Goal: Transaction & Acquisition: Purchase product/service

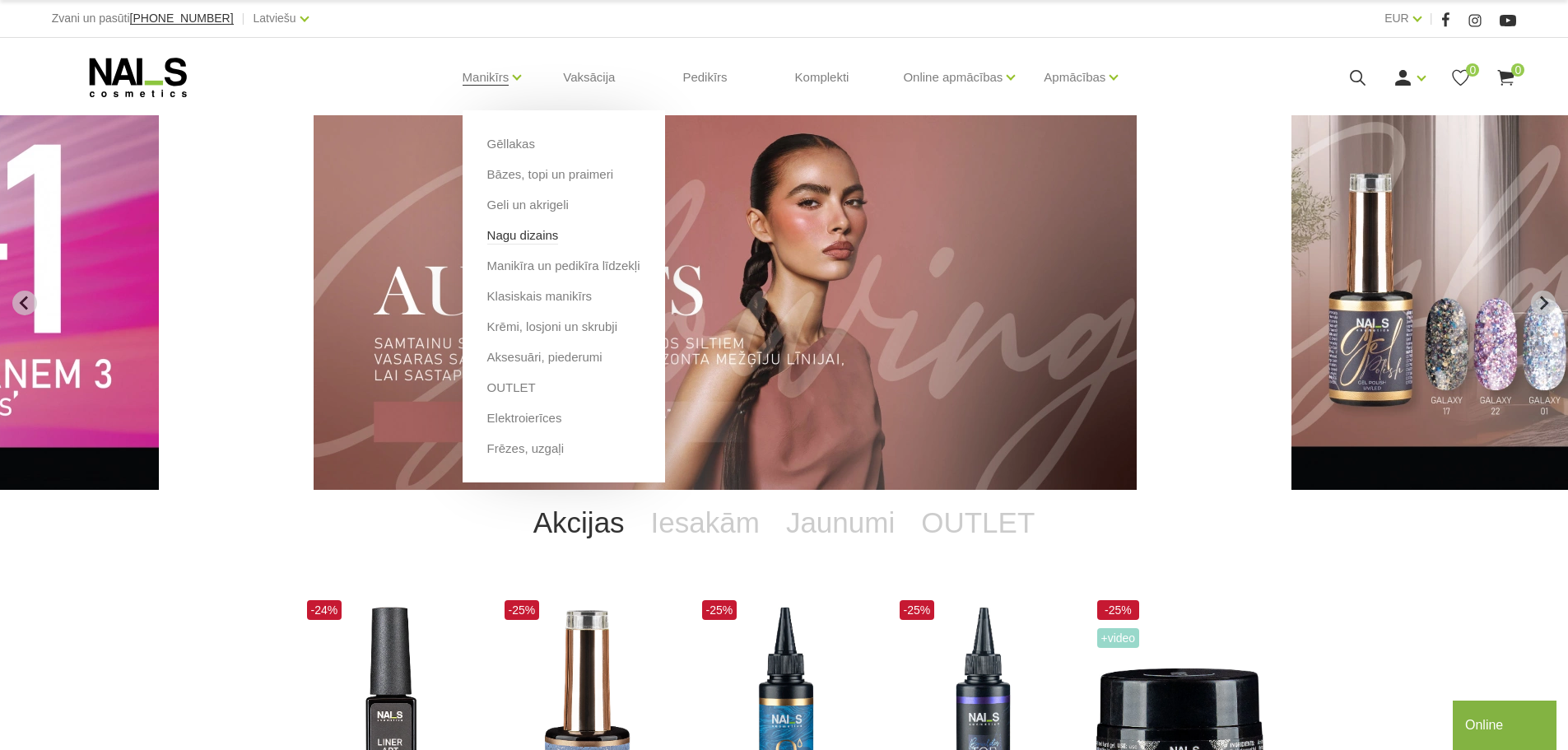
click at [539, 237] on link "Nagu dizains" at bounding box center [523, 236] width 72 height 18
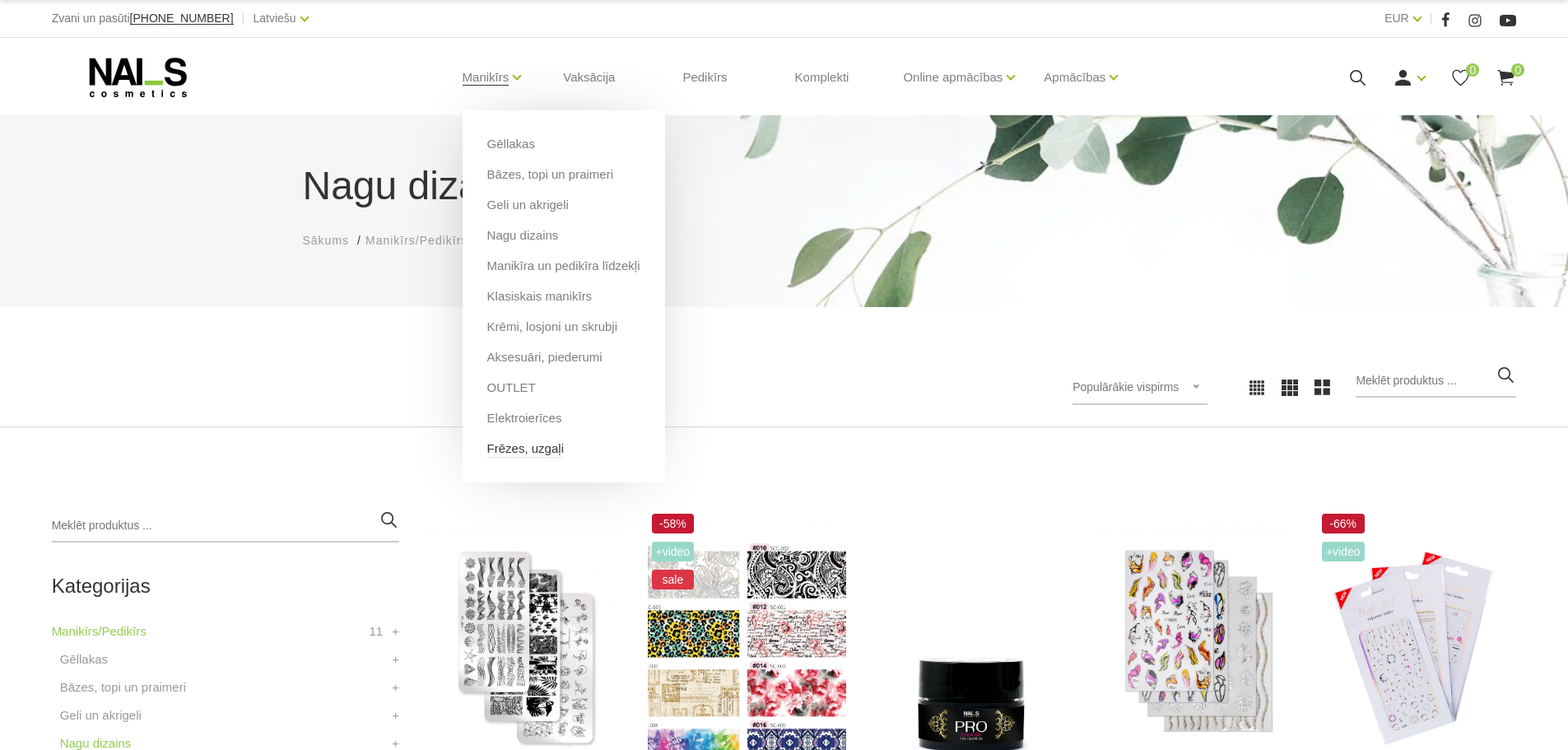
click at [550, 450] on link "Frēzes, uzgaļi" at bounding box center [526, 449] width 77 height 18
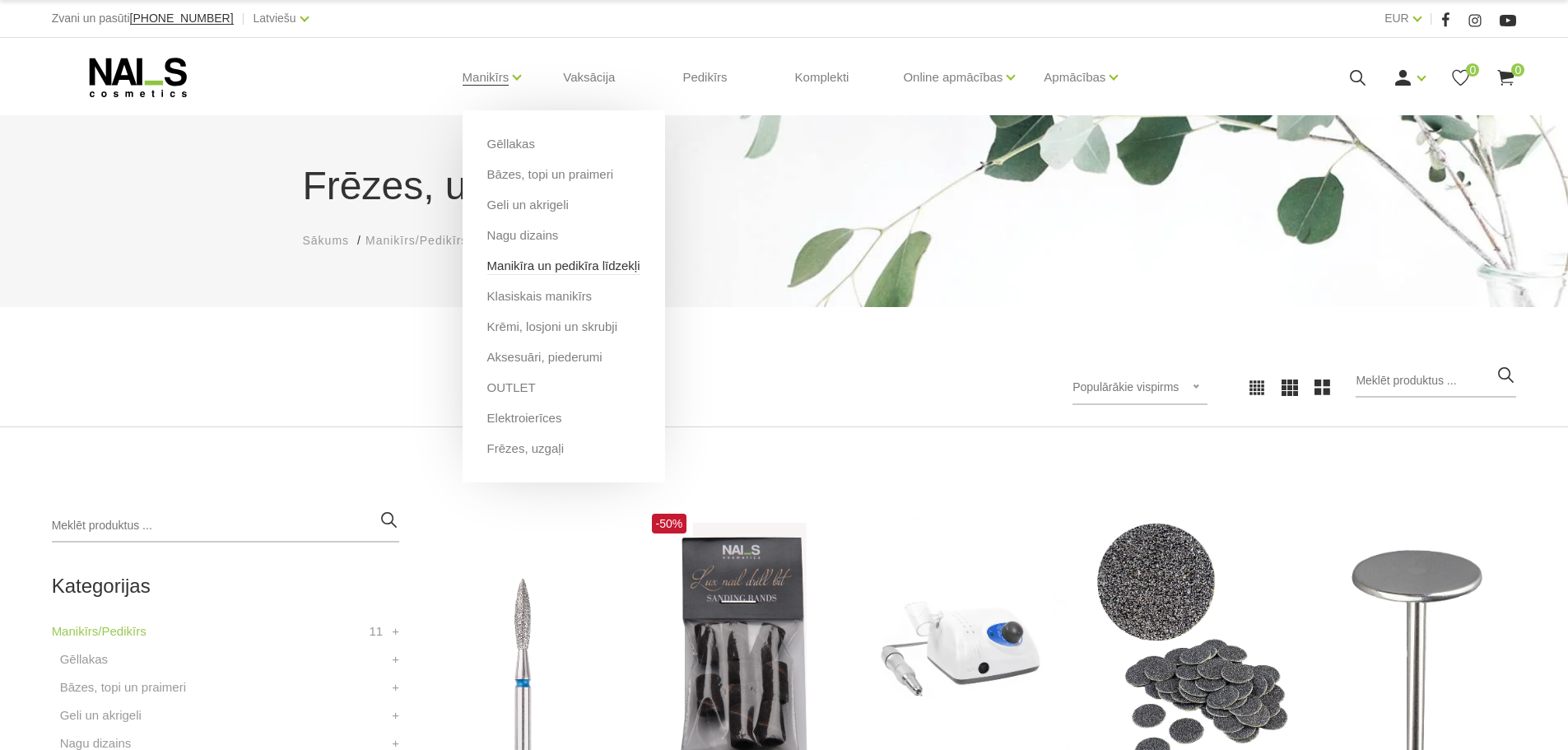
click at [530, 270] on link "Manikīra un pedikīra līdzekļi" at bounding box center [563, 266] width 153 height 18
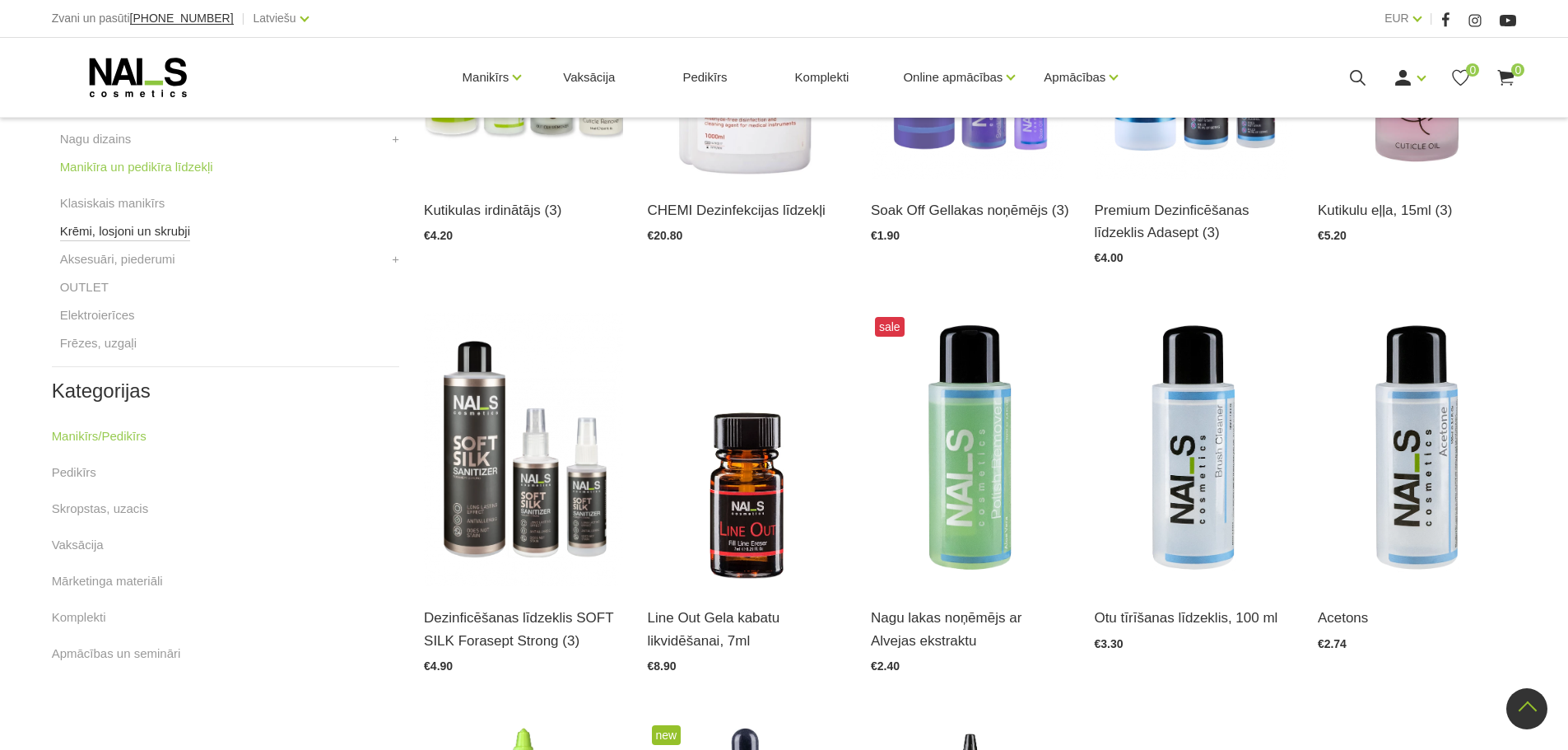
scroll to position [576, 0]
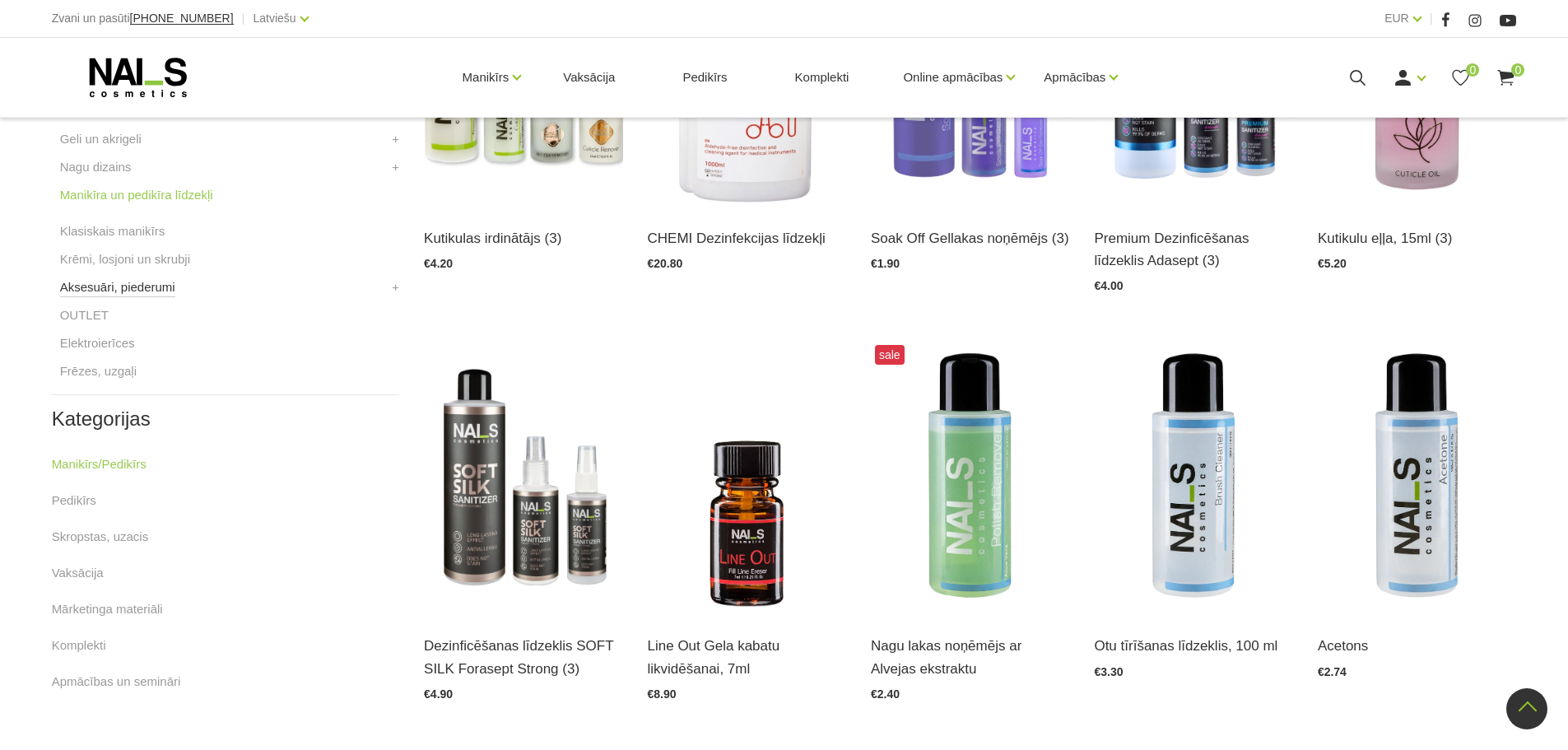
click at [149, 291] on link "Aksesuāri, piederumi" at bounding box center [118, 288] width 115 height 20
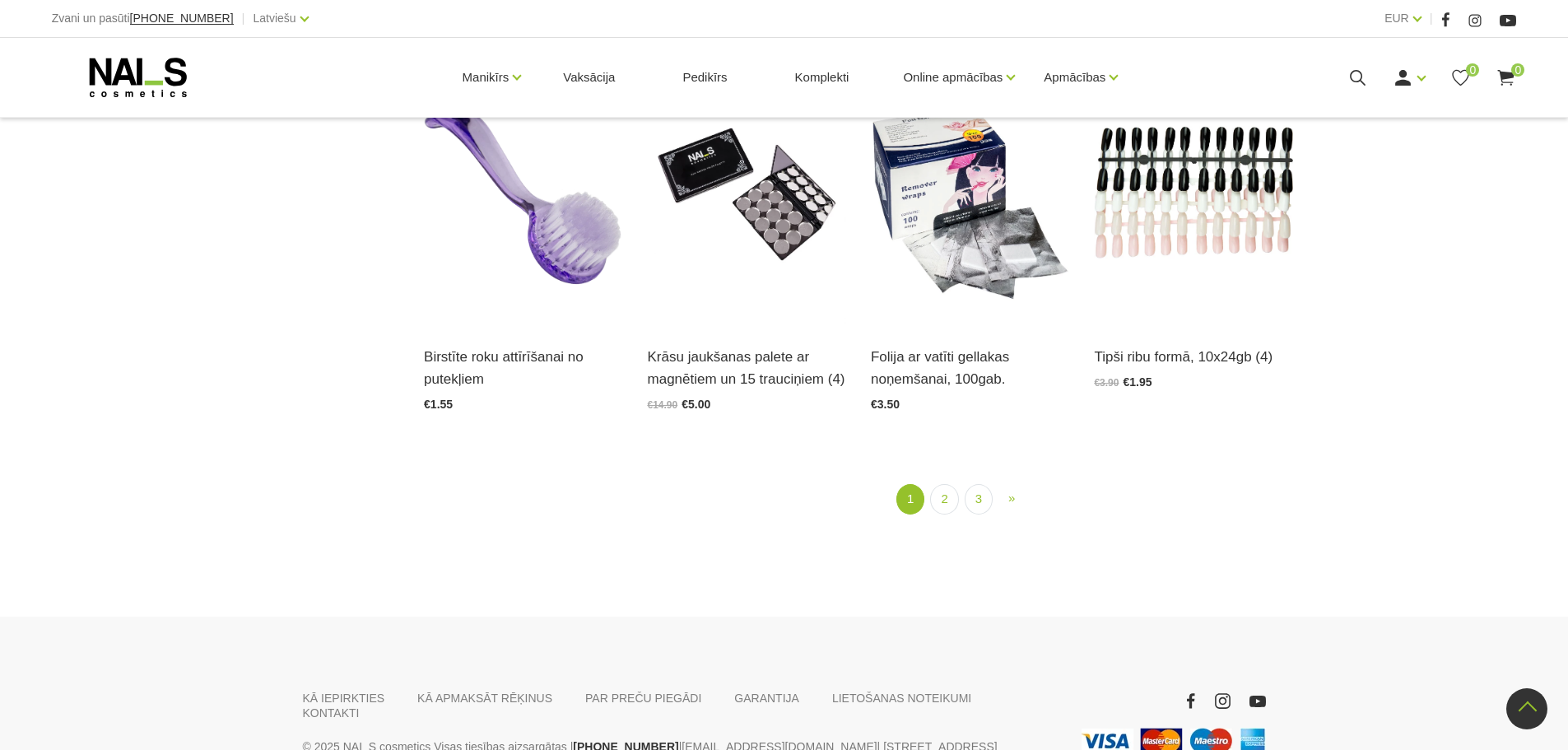
scroll to position [2140, 0]
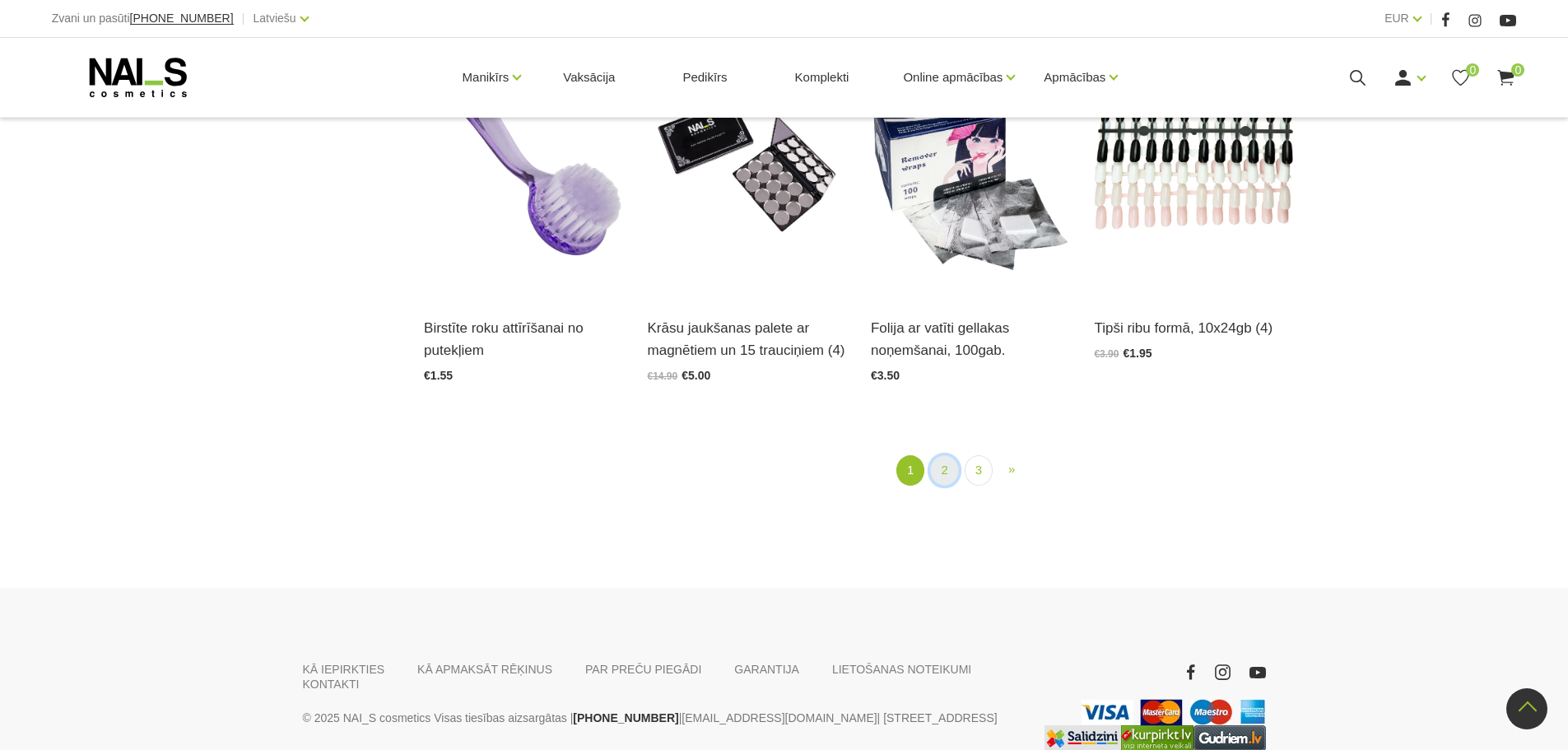
click at [952, 478] on link "2" at bounding box center [944, 471] width 28 height 30
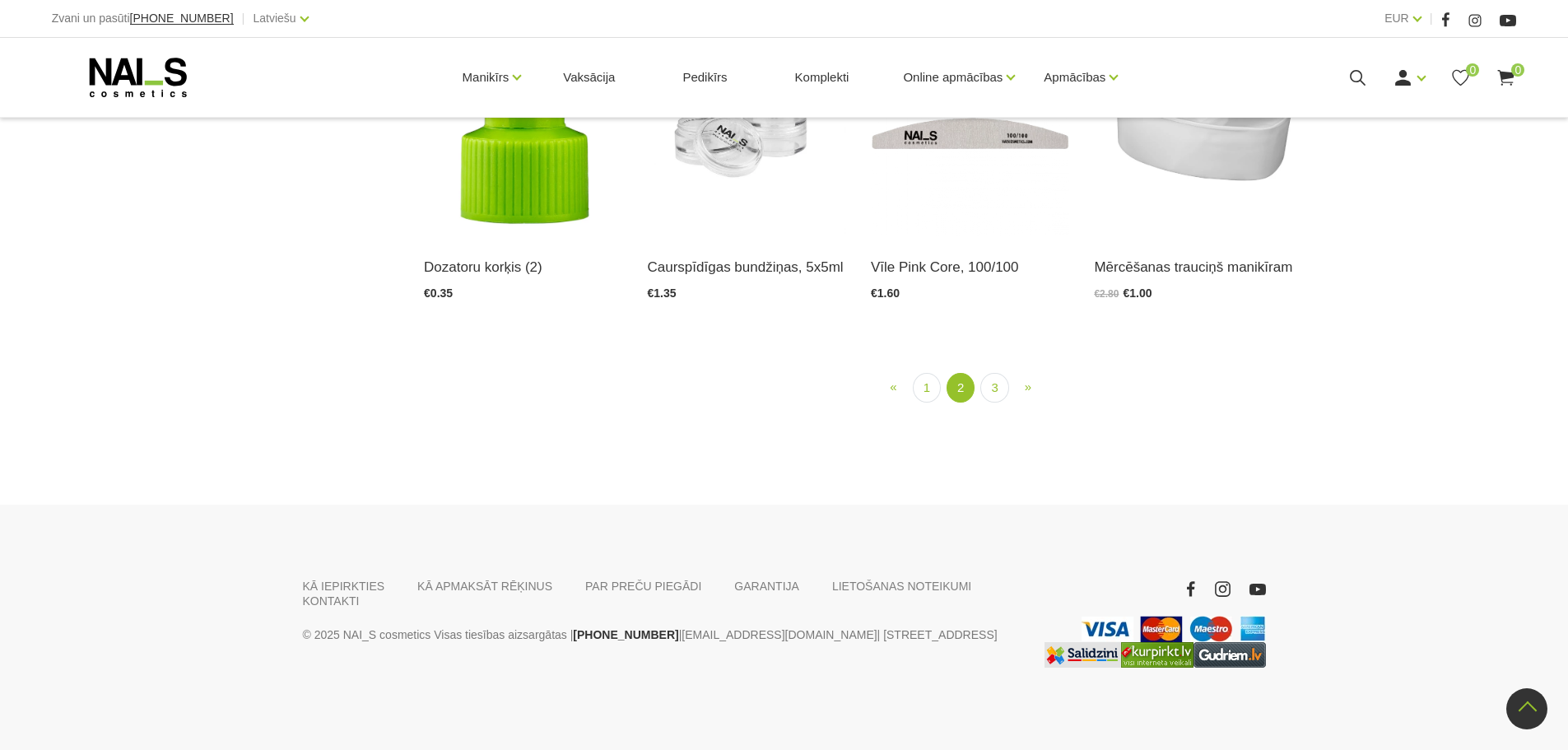
scroll to position [2179, 0]
click at [1003, 403] on div "« Prev 1 2 (current) 3 » Next" at bounding box center [970, 398] width 1117 height 50
click at [995, 391] on link "3" at bounding box center [994, 388] width 28 height 30
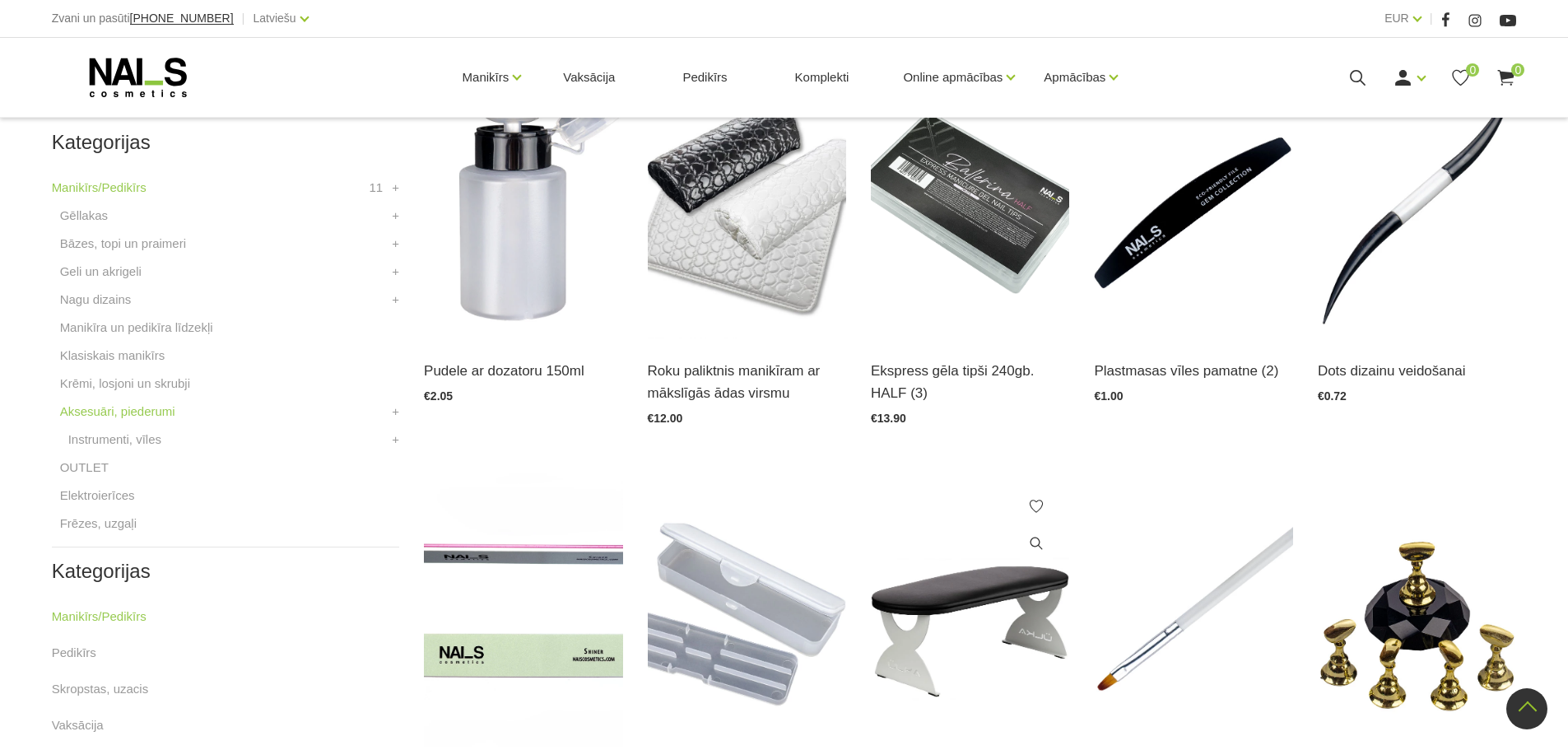
scroll to position [337, 0]
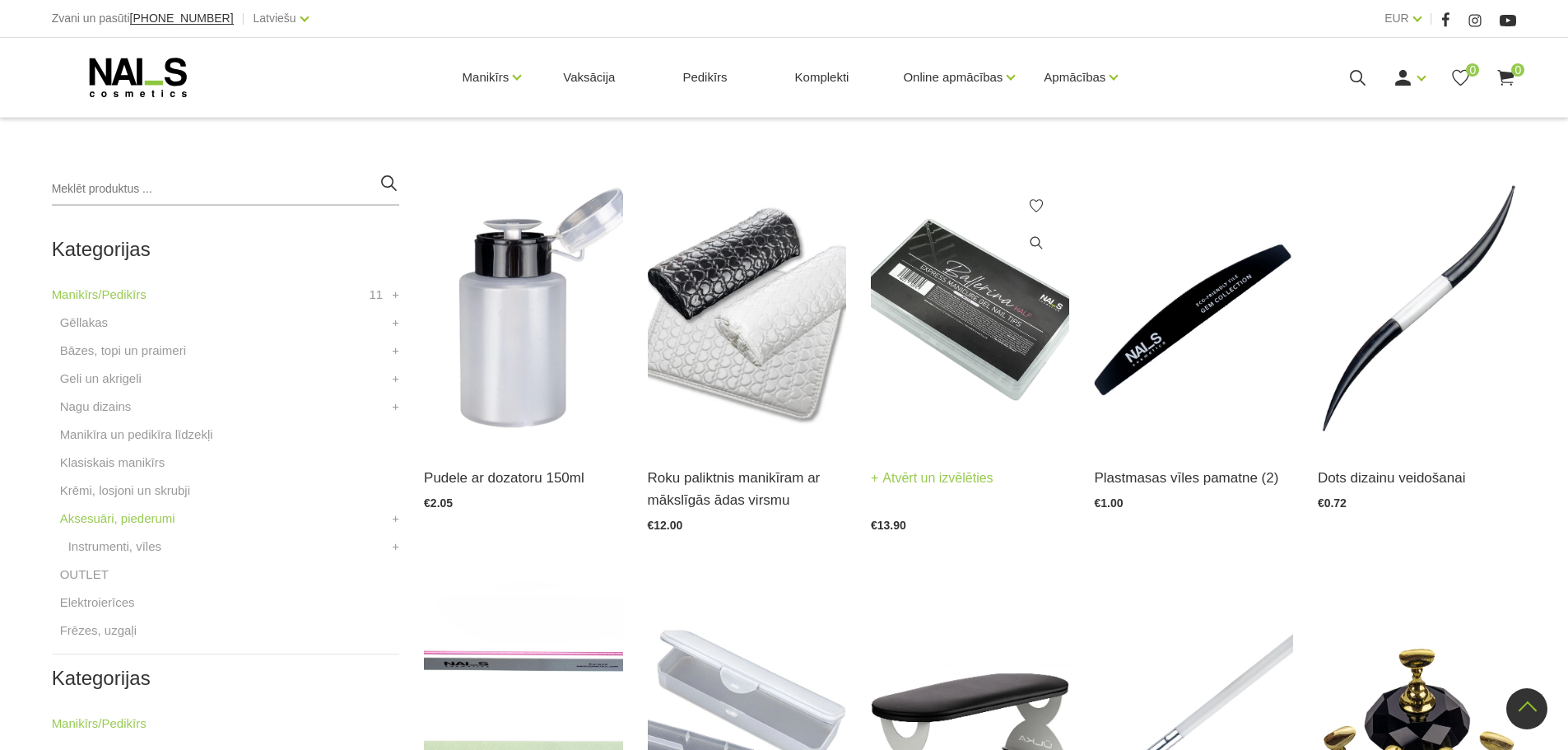
click at [967, 319] on img at bounding box center [970, 309] width 198 height 273
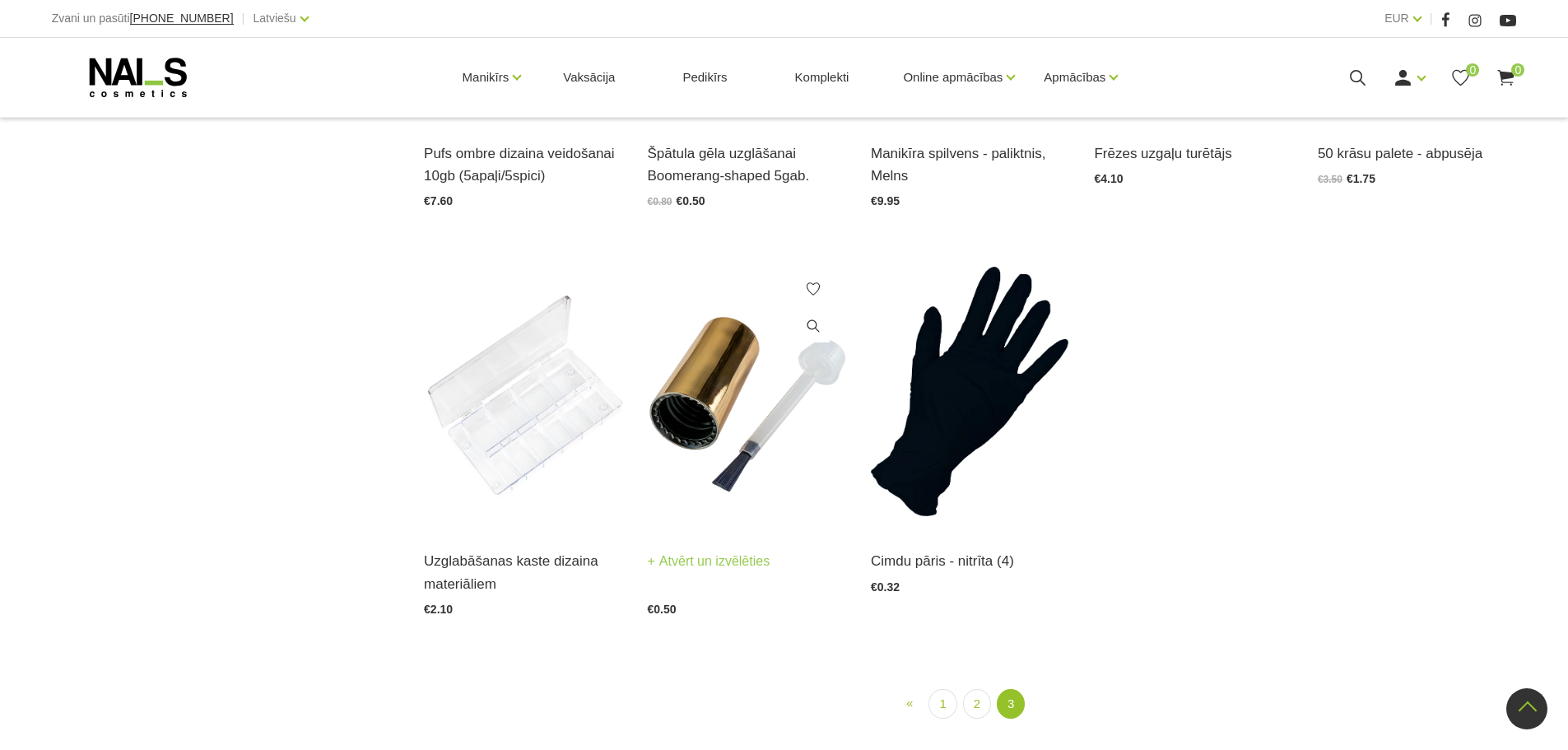
scroll to position [1489, 0]
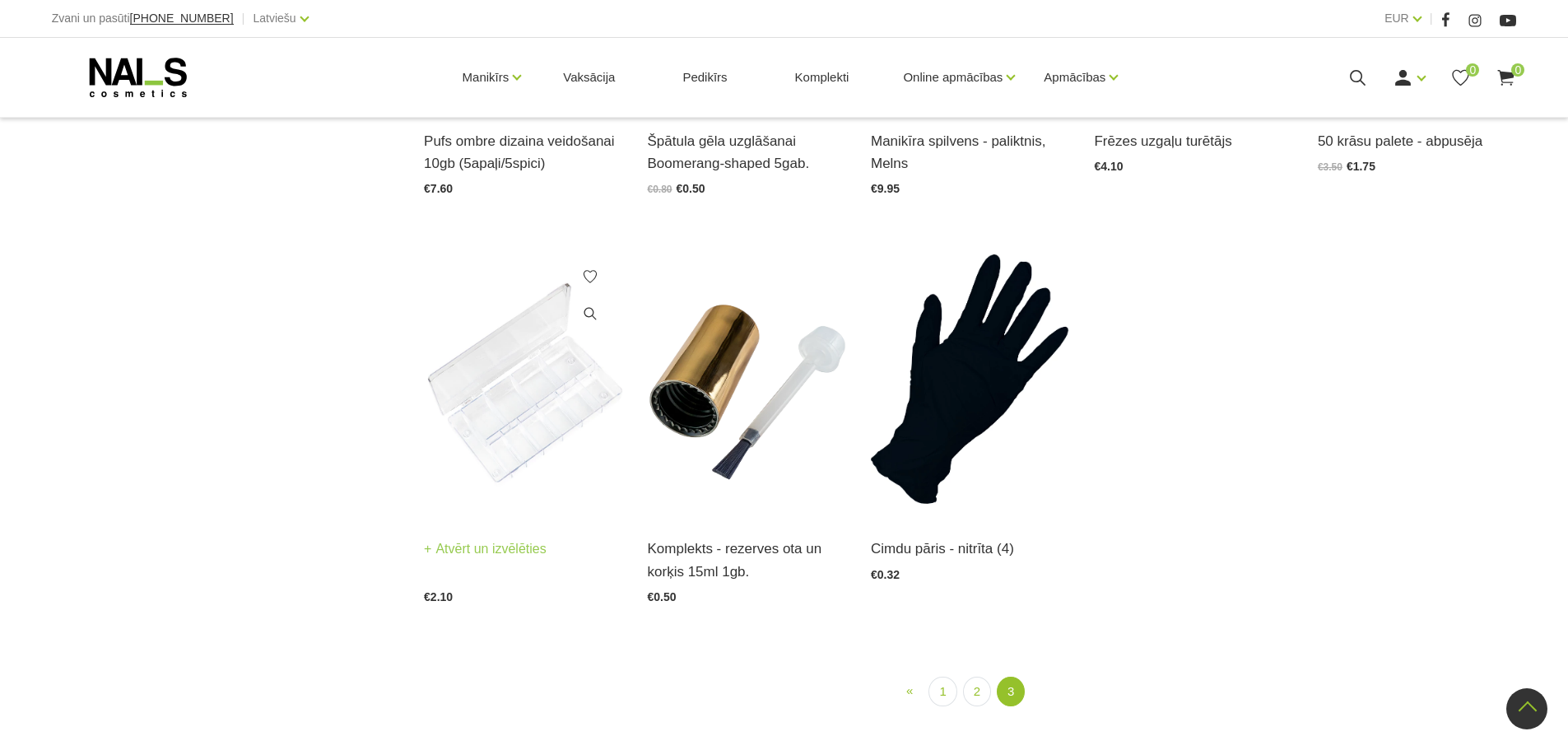
click at [517, 431] on img at bounding box center [522, 380] width 198 height 273
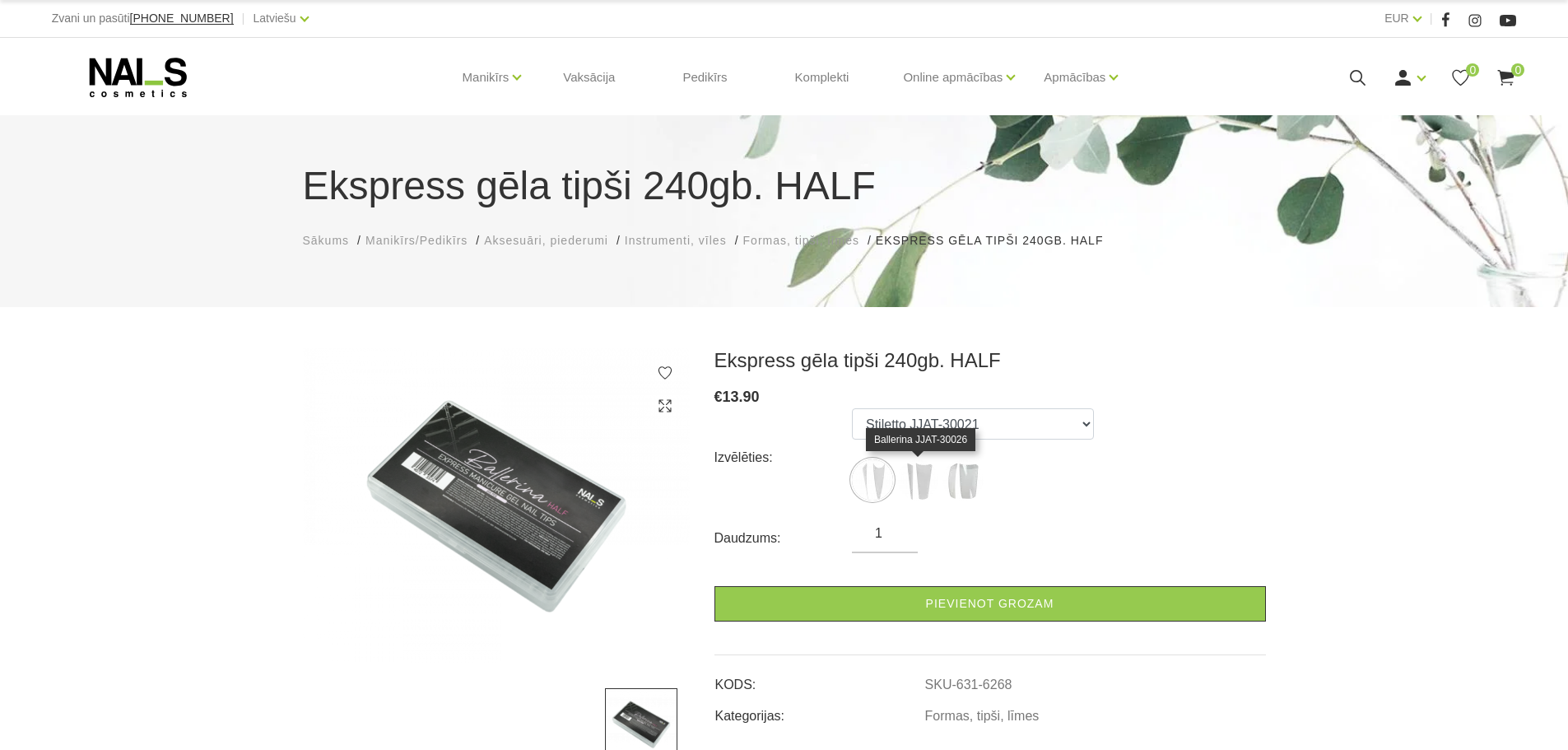
click at [918, 487] on img at bounding box center [917, 479] width 41 height 41
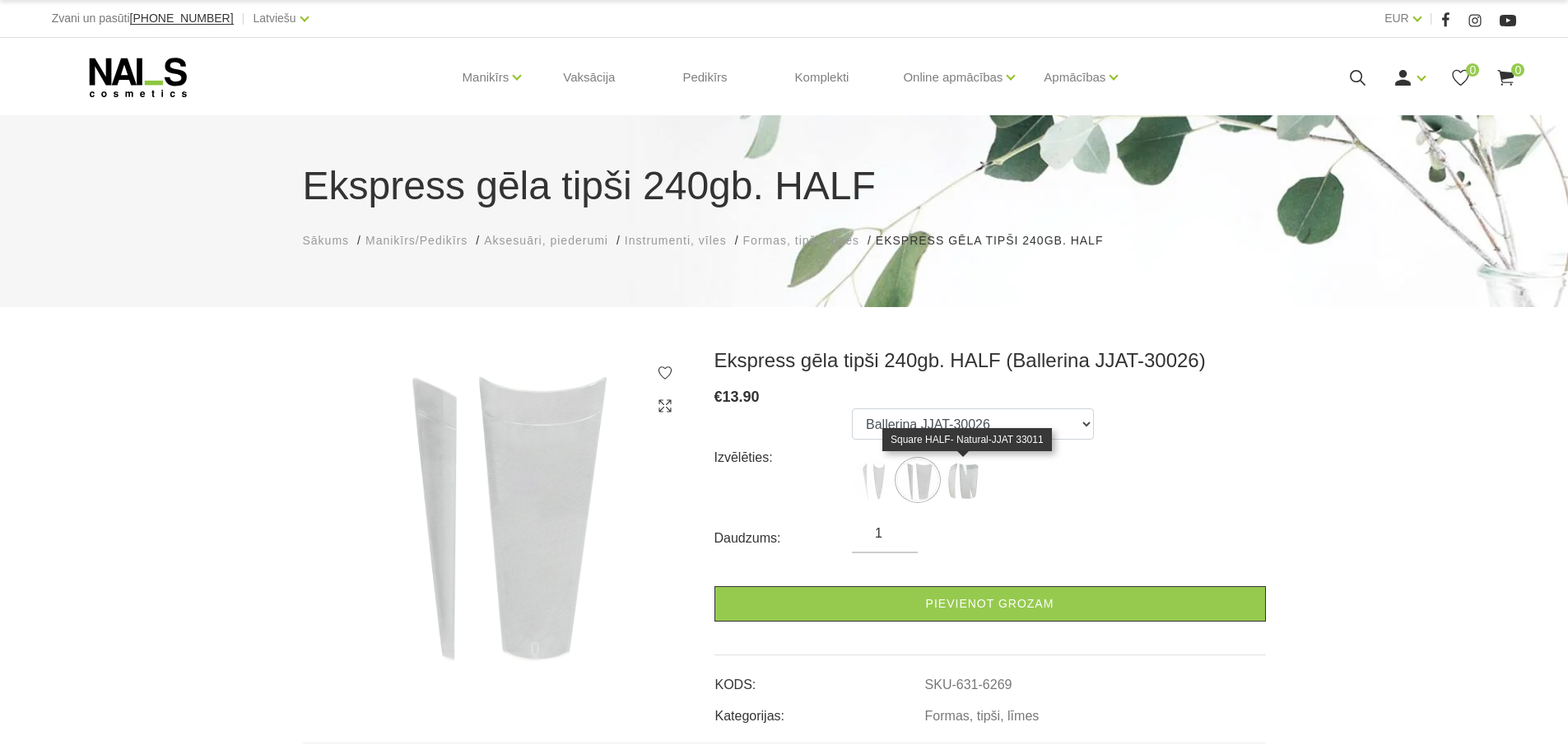
click at [958, 487] on img at bounding box center [962, 479] width 41 height 41
select select "6371"
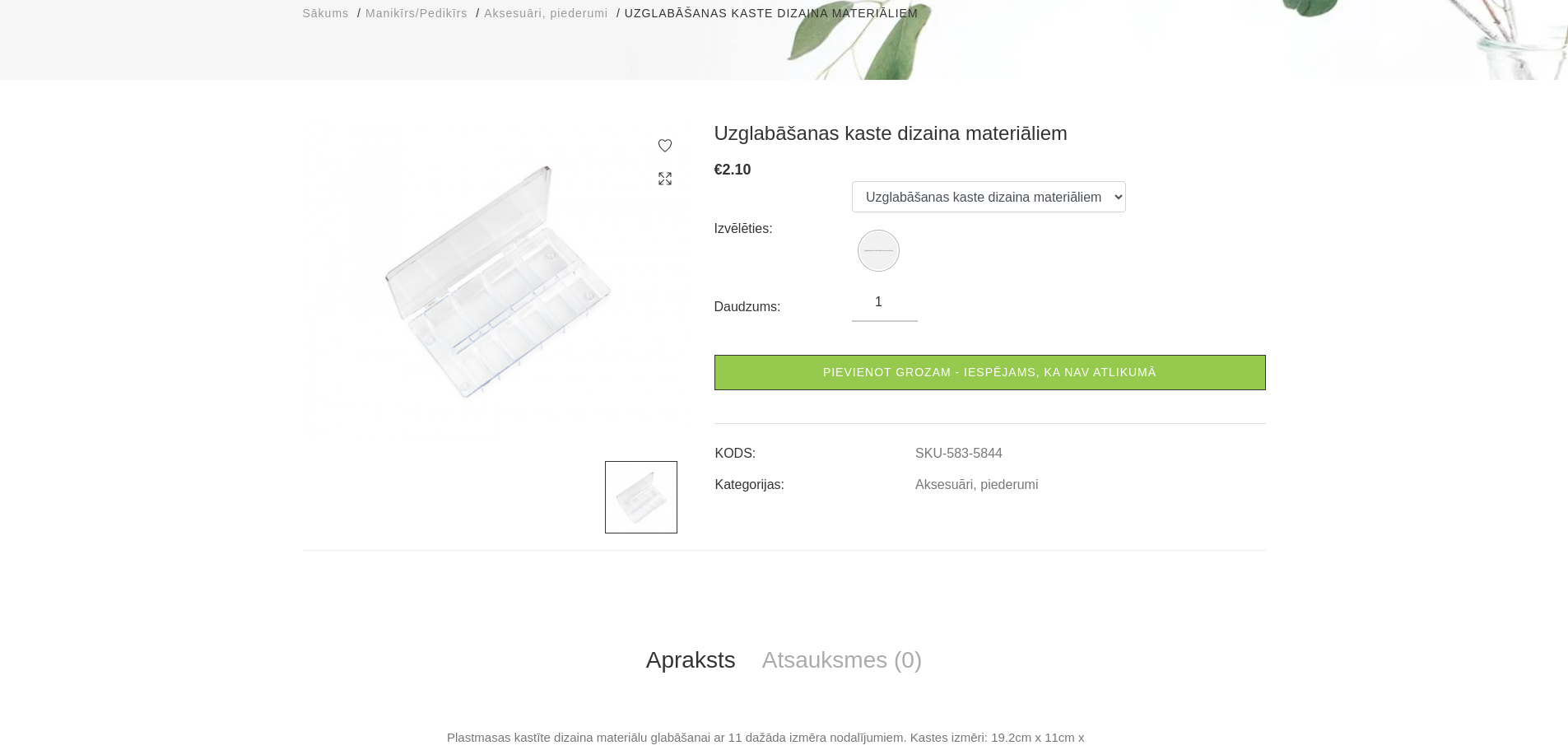
scroll to position [247, 0]
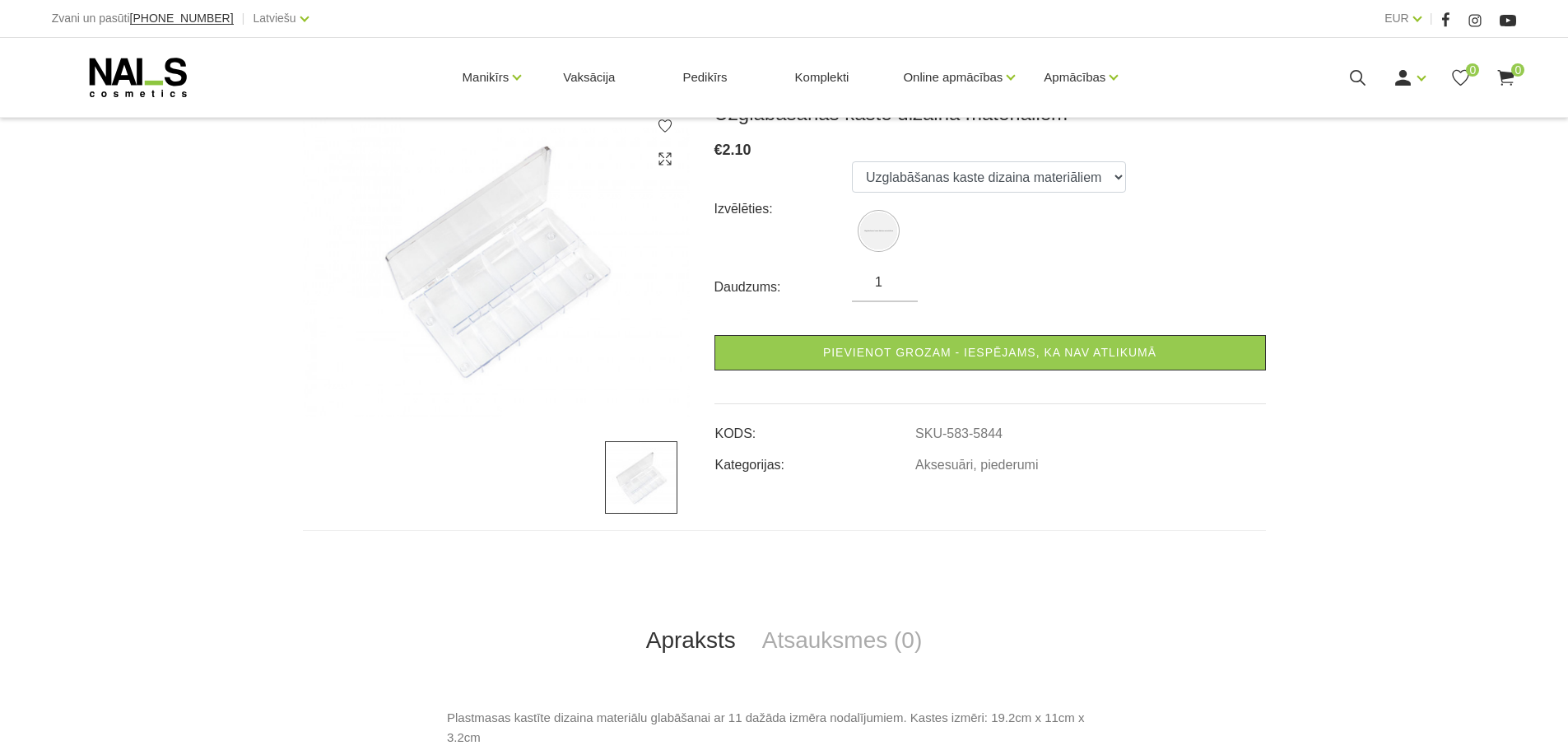
click at [542, 311] on img at bounding box center [496, 258] width 387 height 315
click at [654, 467] on img at bounding box center [641, 477] width 73 height 73
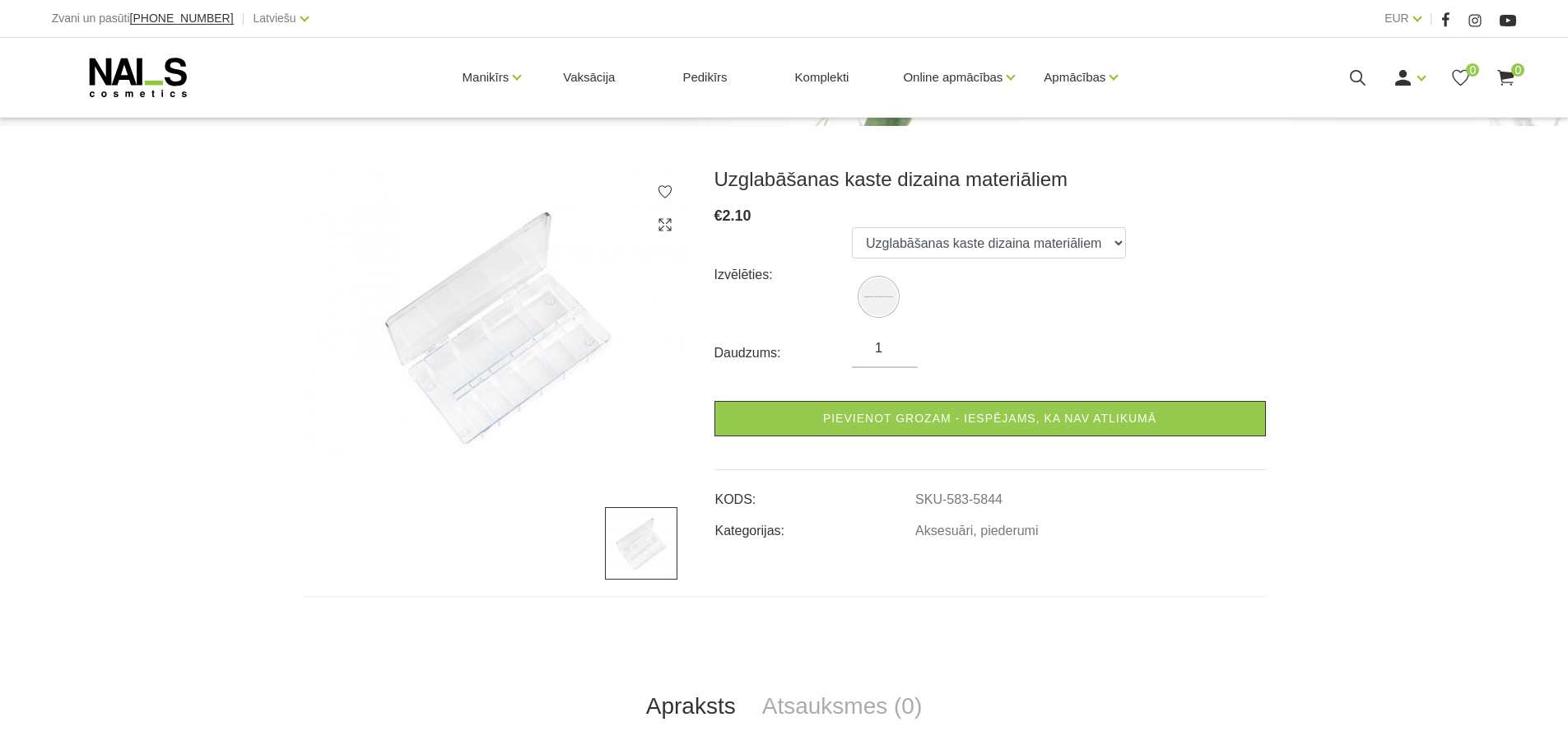
scroll to position [82, 0]
